Goal: Check status: Check status

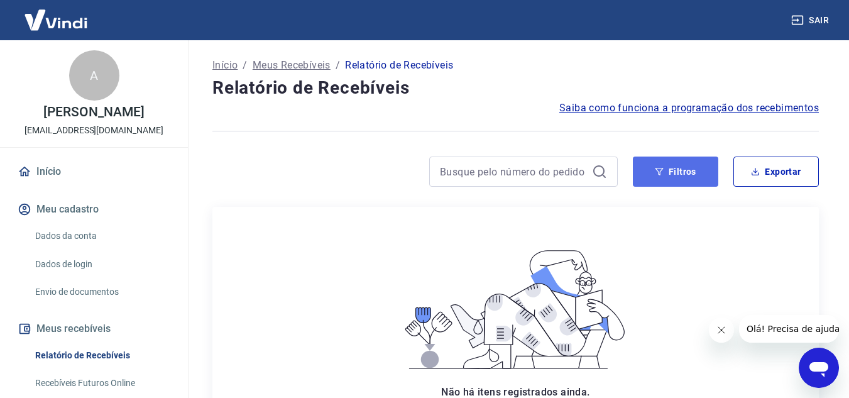
click at [674, 182] on button "Filtros" at bounding box center [675, 172] width 85 height 30
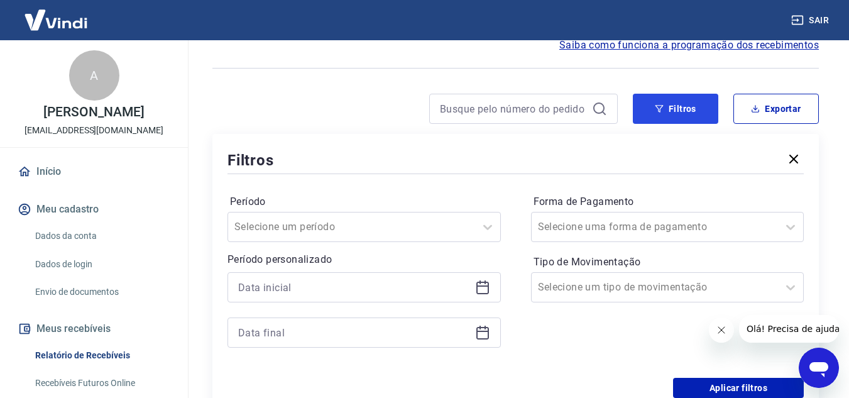
scroll to position [189, 0]
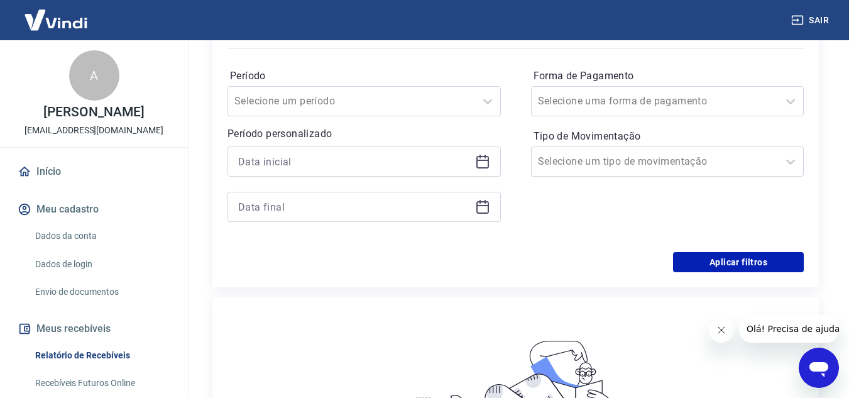
click at [483, 163] on icon at bounding box center [482, 161] width 15 height 15
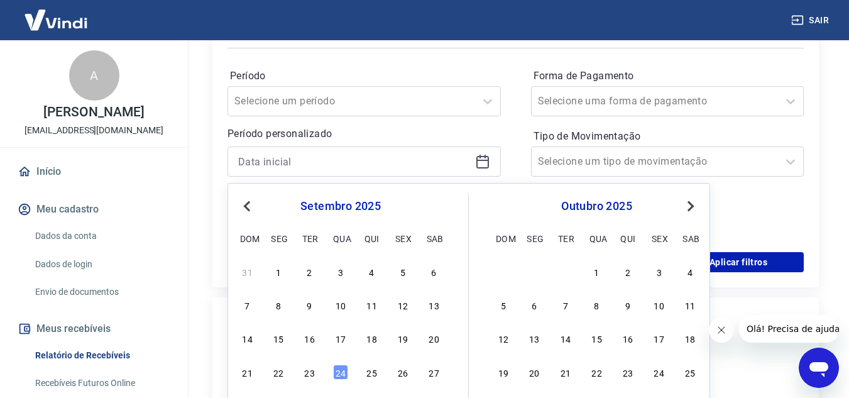
click at [243, 209] on button "Previous Month" at bounding box center [246, 206] width 15 height 15
click at [255, 206] on div "julho 2025" at bounding box center [340, 206] width 205 height 15
click at [371, 371] on div "24" at bounding box center [372, 372] width 15 height 15
type input "[DATE]"
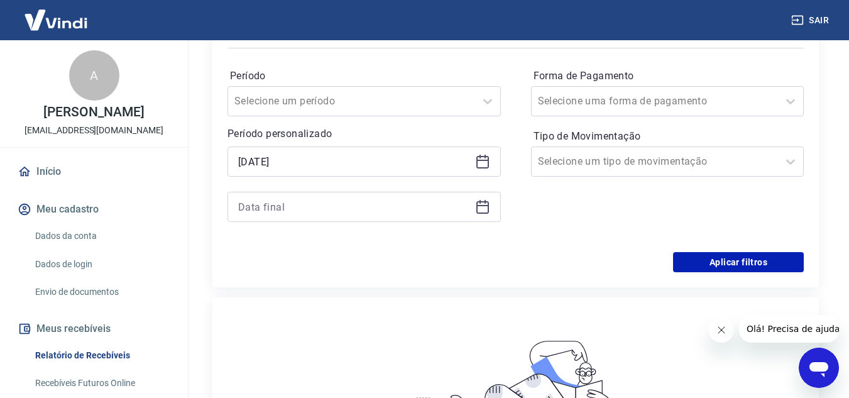
click at [493, 209] on div at bounding box center [364, 207] width 273 height 30
drag, startPoint x: 484, startPoint y: 210, endPoint x: 473, endPoint y: 221, distance: 15.6
click at [483, 210] on icon at bounding box center [482, 206] width 15 height 15
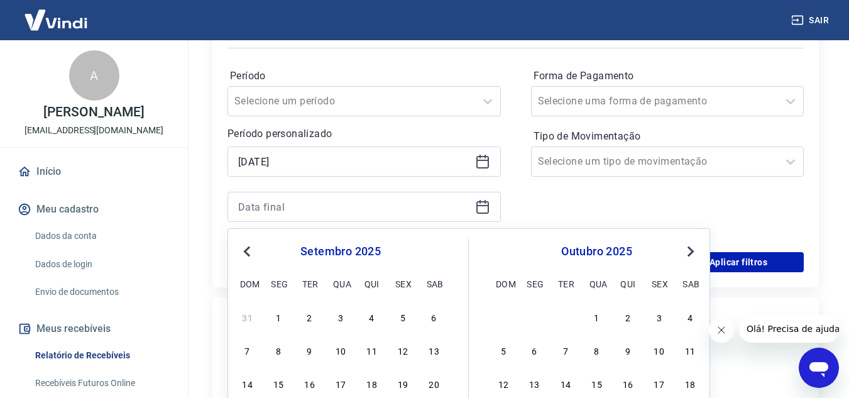
click at [250, 256] on button "Previous Month" at bounding box center [246, 251] width 15 height 15
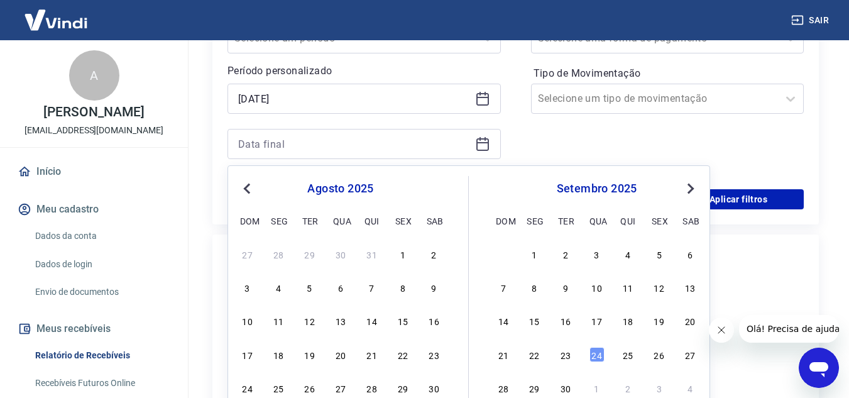
click at [248, 192] on span "Previous Month" at bounding box center [248, 188] width 0 height 14
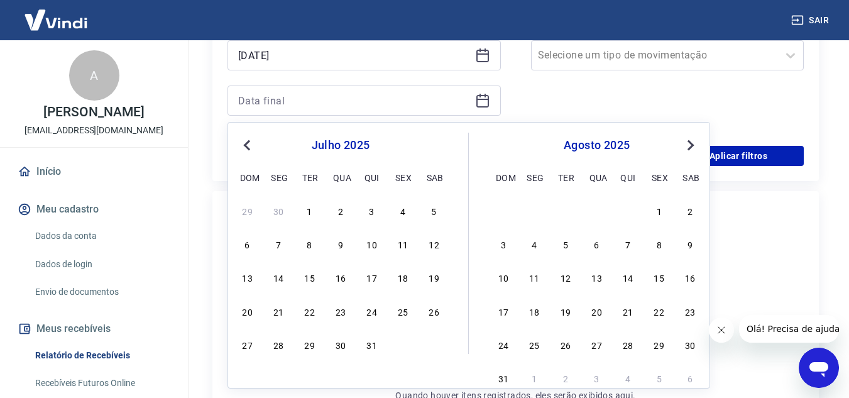
scroll to position [314, 0]
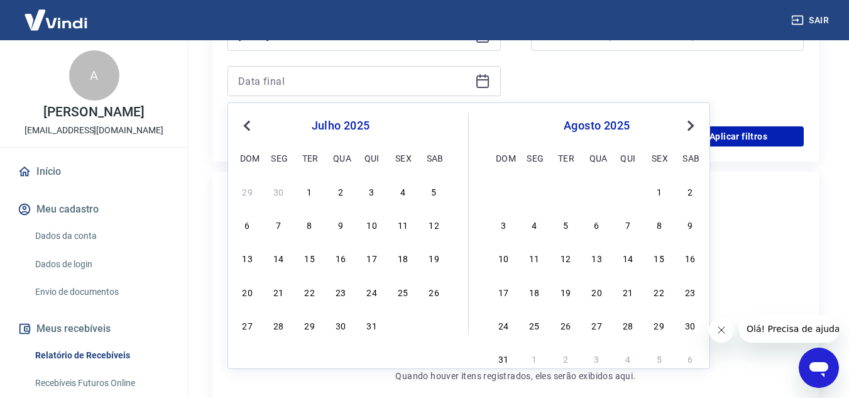
click at [411, 298] on div "20 21 22 23 24 25 26" at bounding box center [340, 291] width 205 height 18
click at [395, 290] on div "25" at bounding box center [402, 291] width 15 height 15
type input "[DATE]"
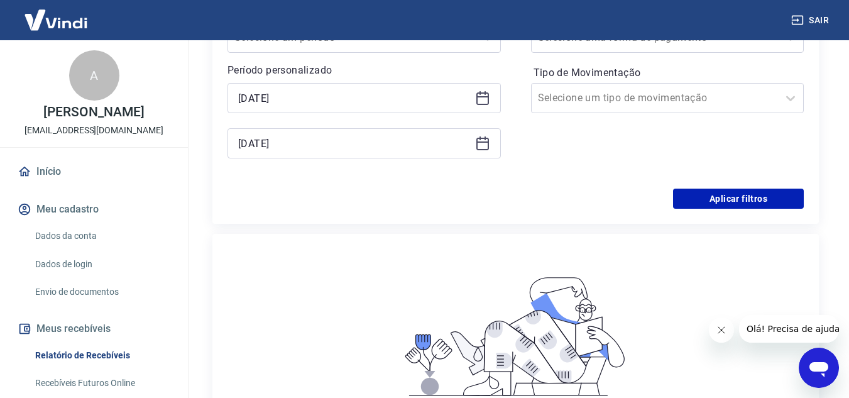
scroll to position [251, 0]
click at [715, 203] on button "Aplicar filtros" at bounding box center [738, 199] width 131 height 20
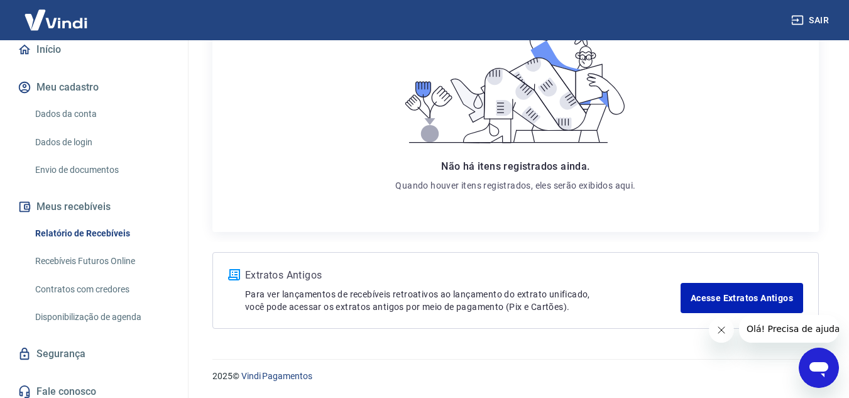
scroll to position [126, 0]
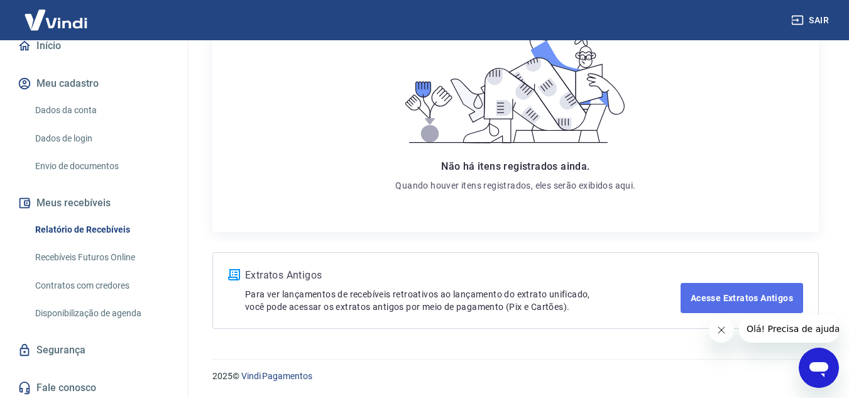
click at [700, 300] on link "Acesse Extratos Antigos" at bounding box center [742, 298] width 123 height 30
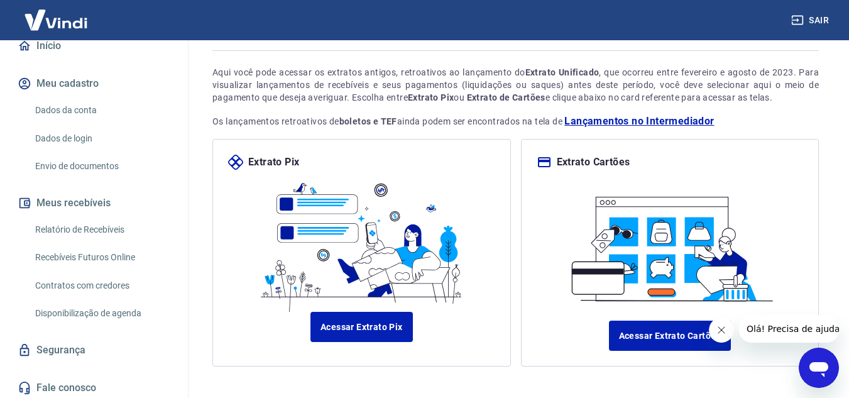
scroll to position [124, 0]
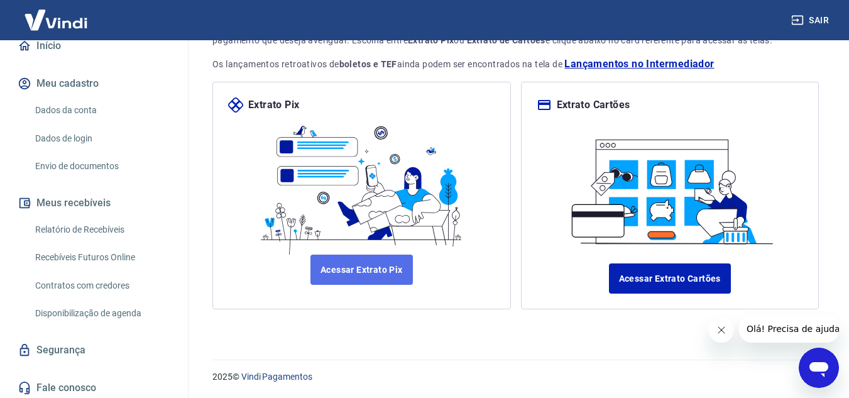
click at [378, 275] on link "Acessar Extrato Pix" at bounding box center [361, 270] width 102 height 30
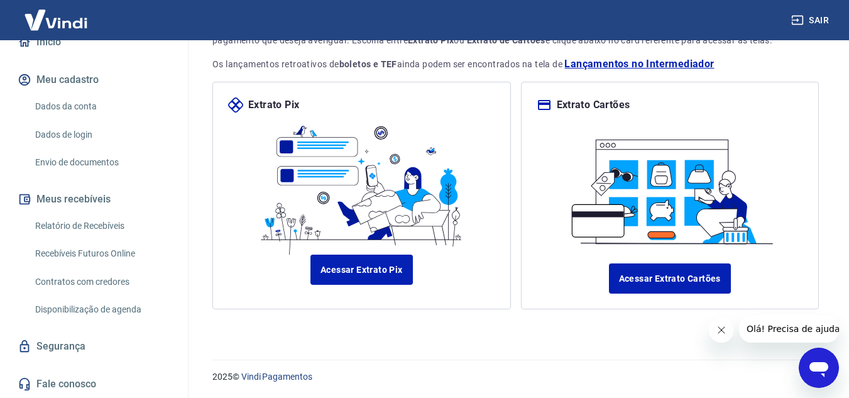
click at [113, 247] on link "Recebíveis Futuros Online" at bounding box center [101, 254] width 143 height 26
